Goal: Information Seeking & Learning: Understand process/instructions

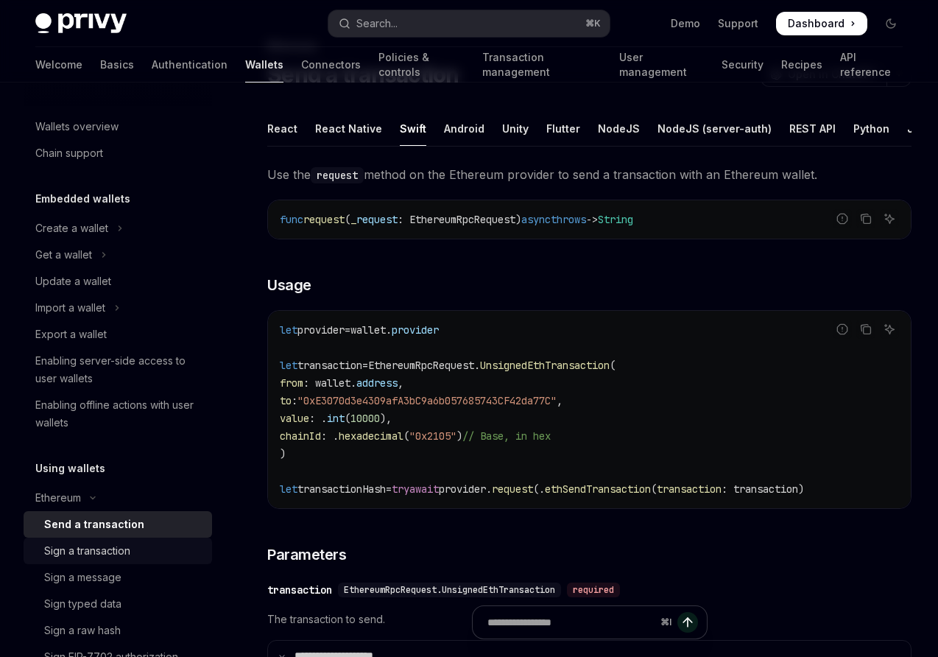
scroll to position [319, 0]
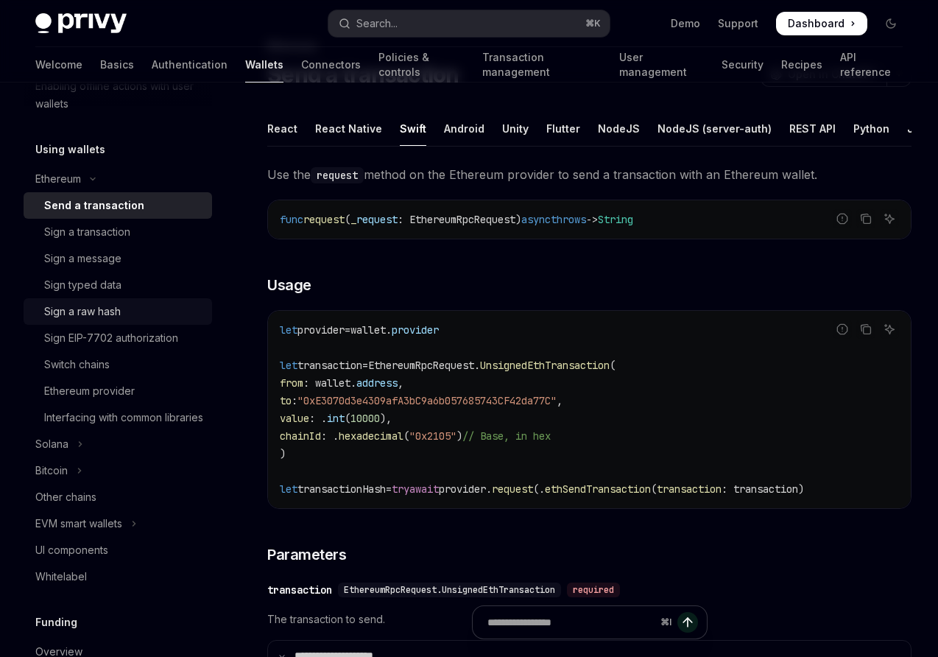
click at [94, 314] on div "Sign a raw hash" at bounding box center [82, 312] width 77 height 18
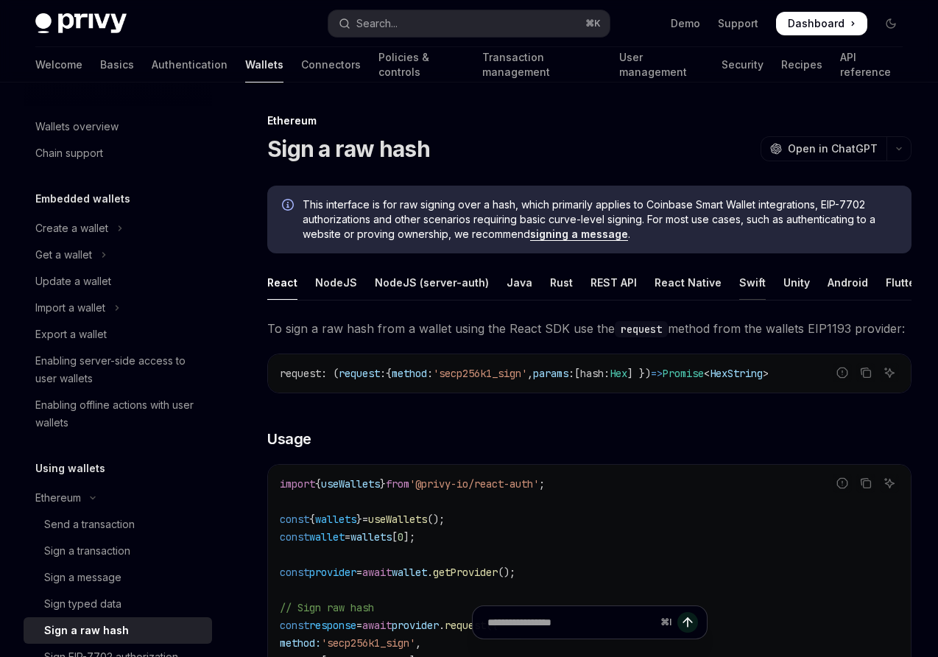
click at [739, 291] on div "Swift" at bounding box center [752, 282] width 27 height 35
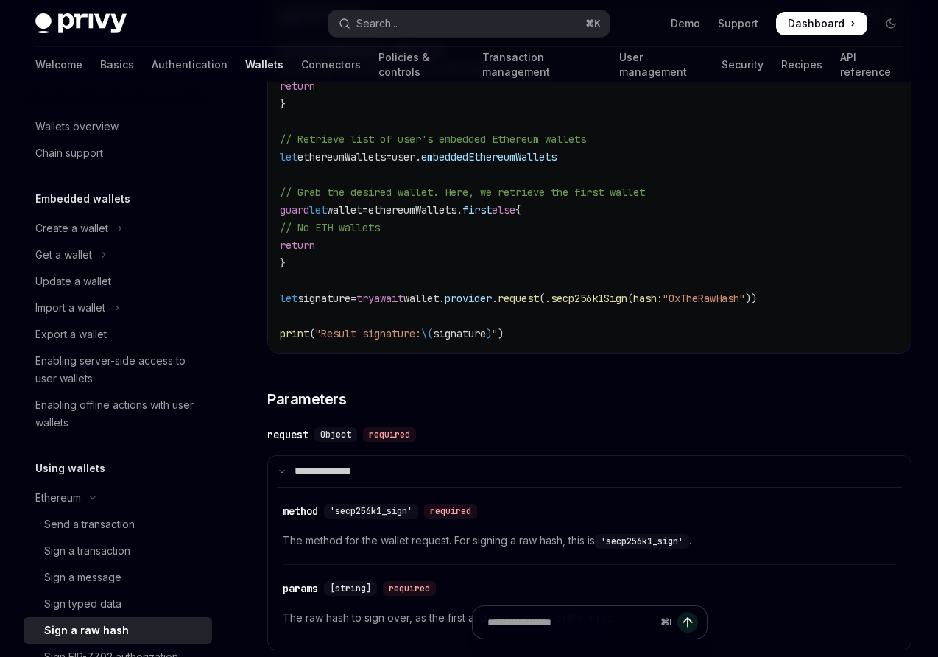
scroll to position [416, 0]
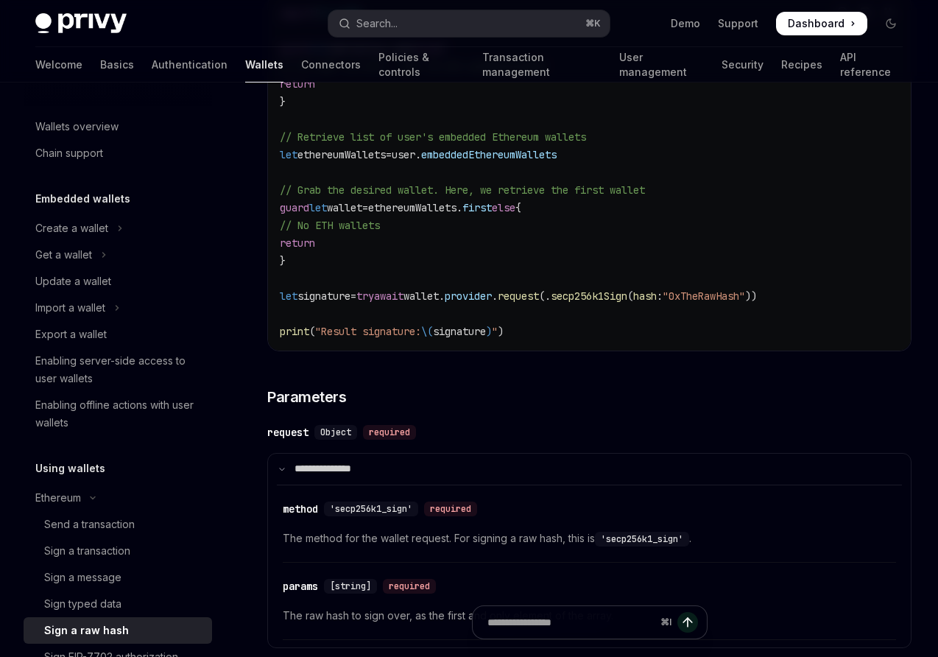
click at [628, 296] on span "secp256k1Sign" at bounding box center [589, 295] width 77 height 13
copy span "secp256k1Sign"
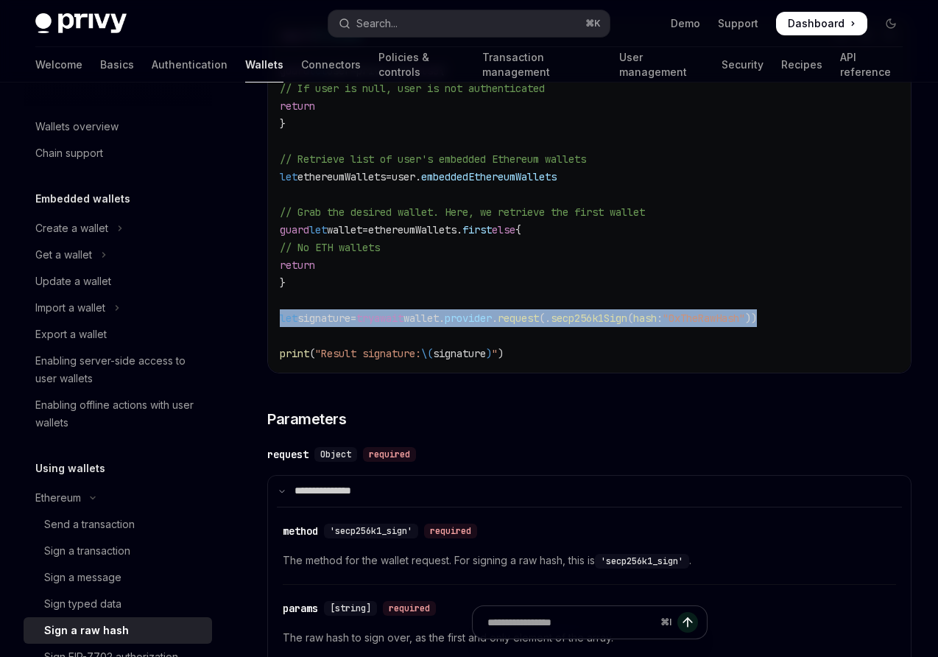
drag, startPoint x: 282, startPoint y: 317, endPoint x: 820, endPoint y: 318, distance: 537.7
click at [820, 318] on code "import PrivySDK guard let user = privy.user else { // If user is null, user is …" at bounding box center [589, 195] width 619 height 336
click at [82, 553] on div "Sign a transaction" at bounding box center [87, 551] width 86 height 18
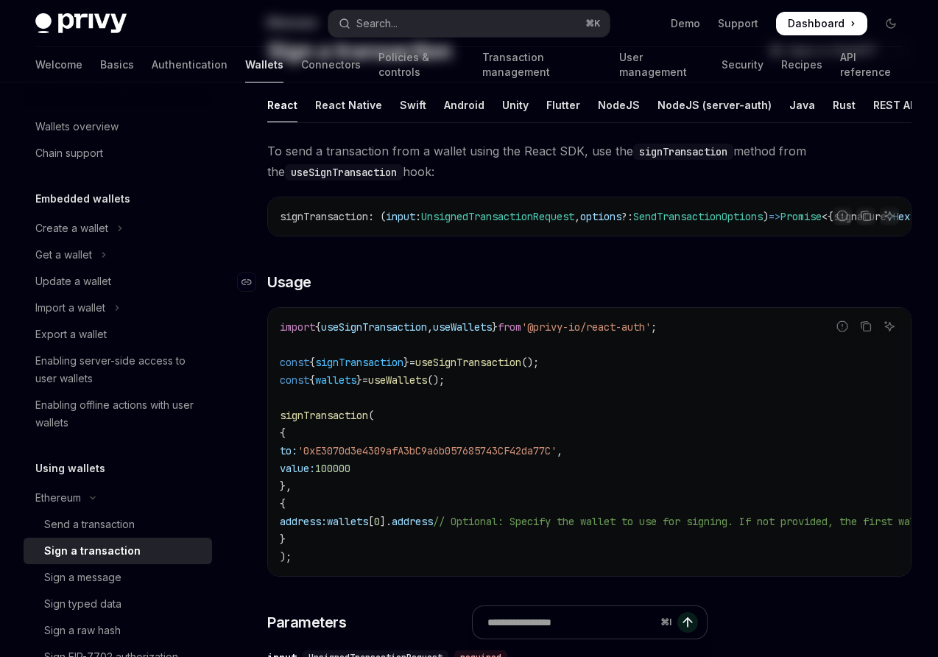
scroll to position [102, 0]
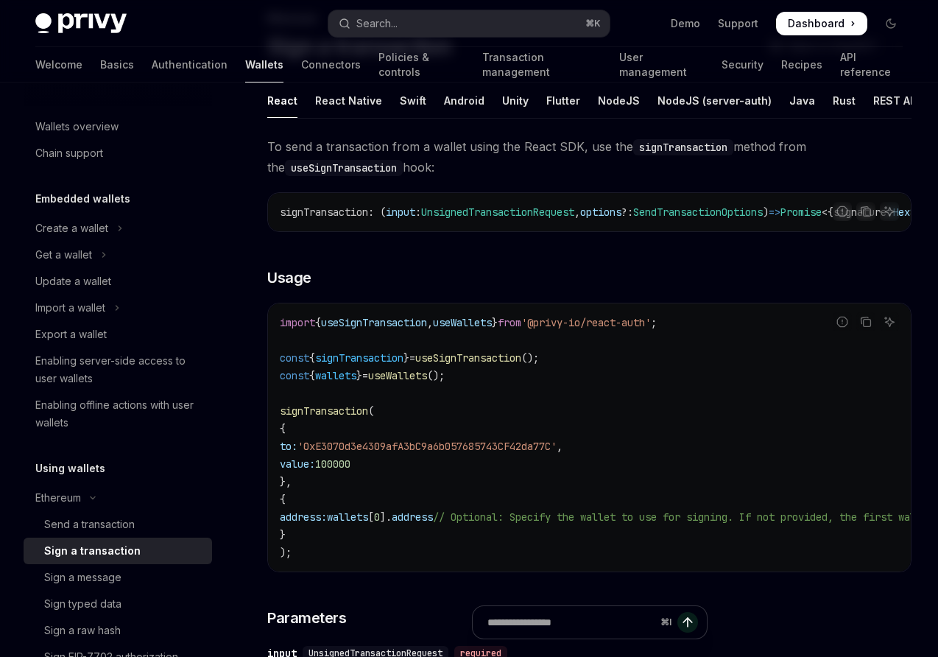
click at [421, 100] on ul "React React Native Swift Android Unity Flutter NodeJS NodeJS (server-auth) Java…" at bounding box center [589, 100] width 644 height 35
click at [407, 102] on div "Swift" at bounding box center [413, 100] width 27 height 35
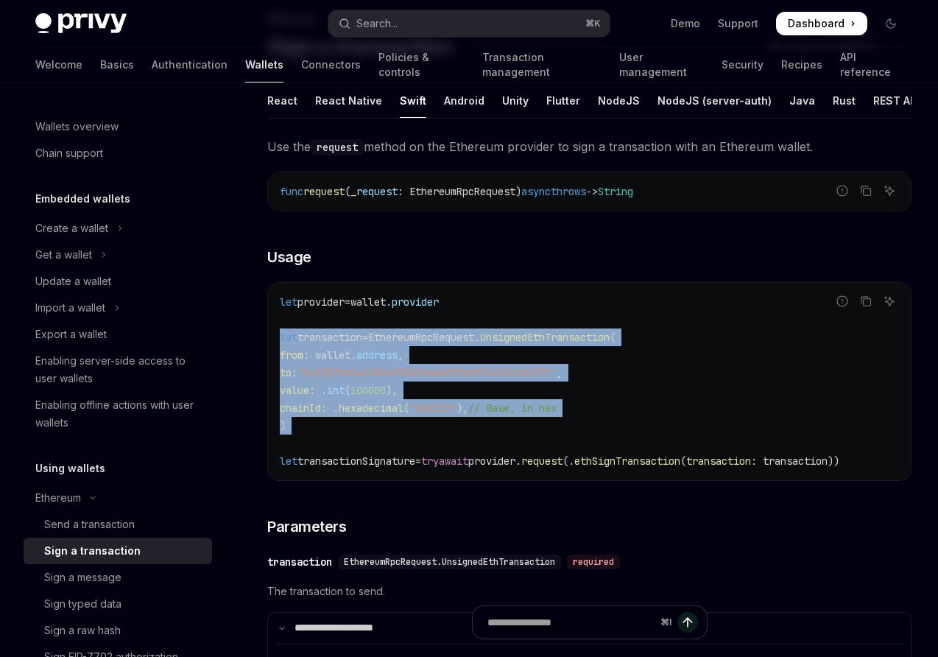
scroll to position [0, 23]
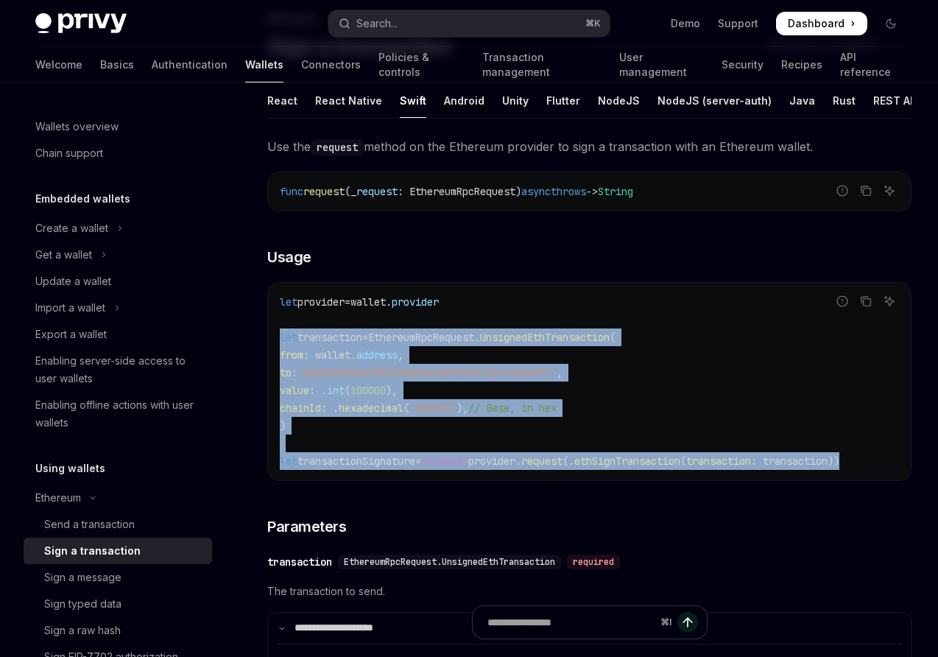
drag, startPoint x: 279, startPoint y: 335, endPoint x: 896, endPoint y: 465, distance: 630.7
click at [896, 465] on div "let provider = wallet. provider let transaction = EthereumRpcRequest. UnsignedE…" at bounding box center [589, 381] width 643 height 197
copy code "let transaction = EthereumRpcRequest. UnsignedEthTransaction ( from : wallet. a…"
click at [724, 404] on code "let provider = wallet. provider let transaction = EthereumRpcRequest. UnsignedE…" at bounding box center [589, 381] width 619 height 177
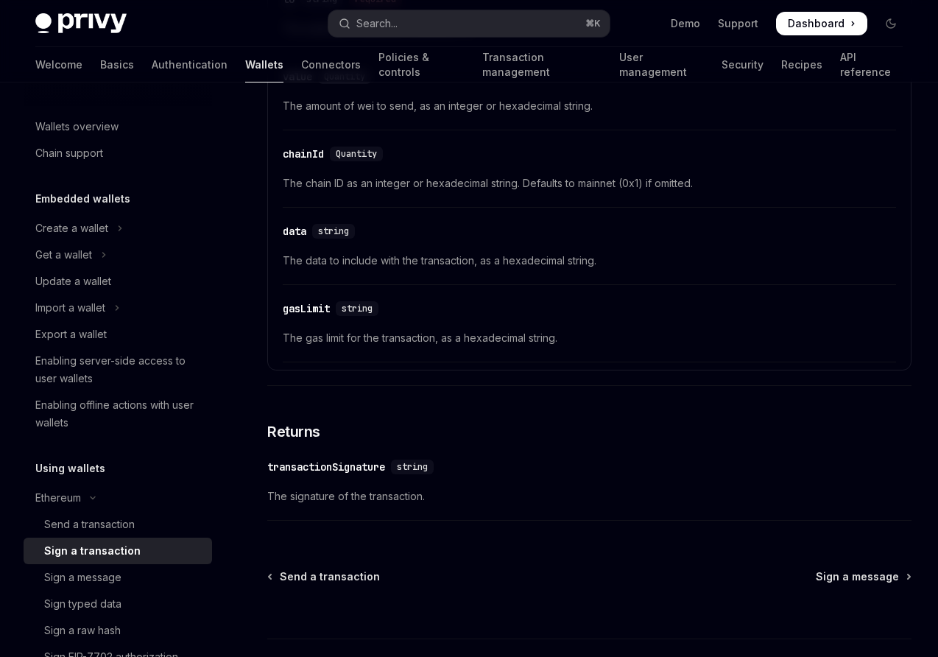
scroll to position [963, 0]
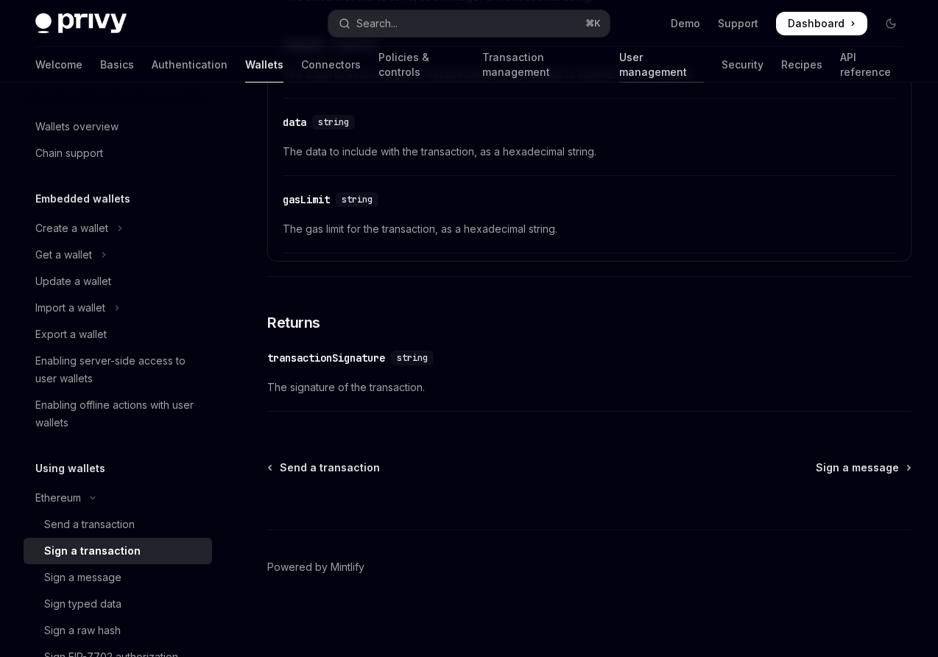
click at [619, 66] on link "User management" at bounding box center [661, 64] width 85 height 35
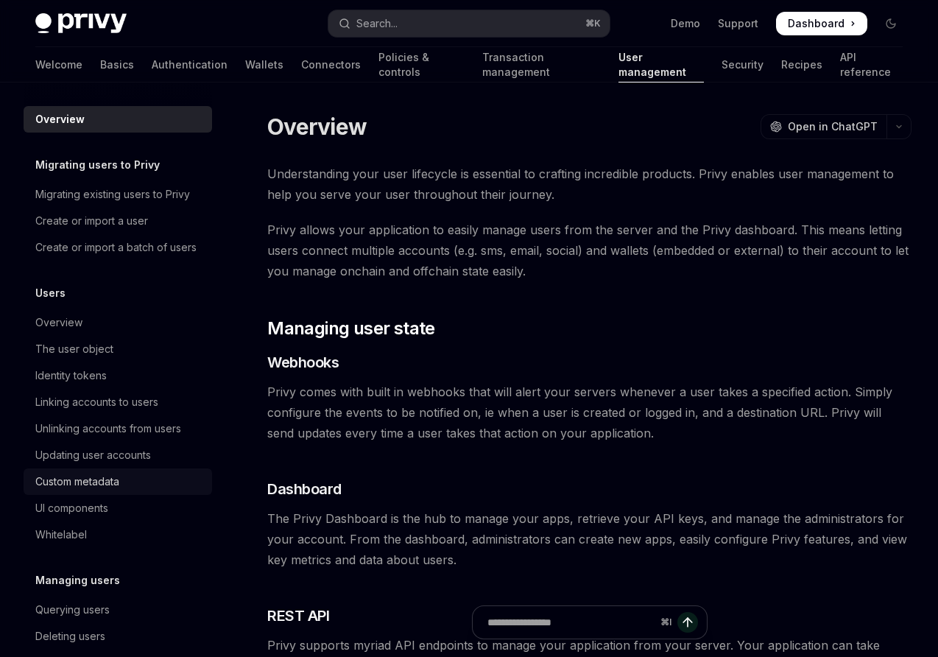
click at [71, 484] on div "Custom metadata" at bounding box center [77, 482] width 84 height 18
type textarea "*"
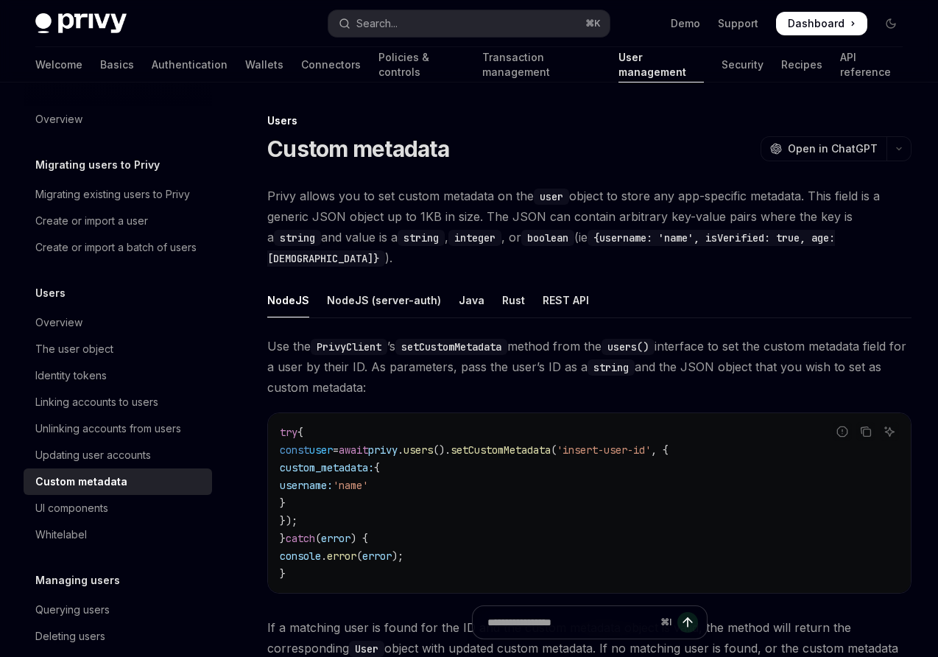
scroll to position [1, 0]
